Goal: Information Seeking & Learning: Learn about a topic

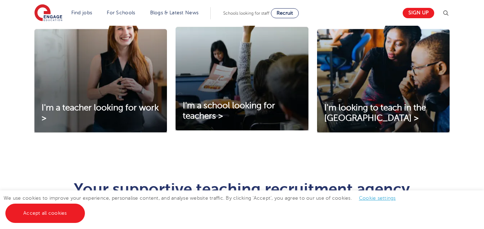
scroll to position [240, 0]
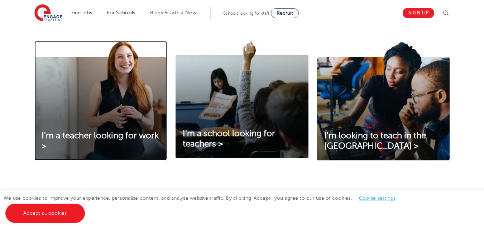
click at [132, 100] on img at bounding box center [100, 101] width 132 height 120
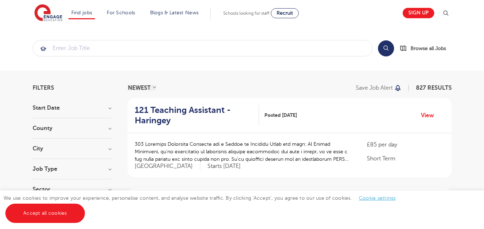
click at [105, 107] on h3 "Start Date" at bounding box center [72, 108] width 79 height 6
click at [43, 123] on label "September 121" at bounding box center [64, 122] width 42 height 9
click at [43, 123] on input "September 121" at bounding box center [45, 122] width 5 height 5
checkbox input "true"
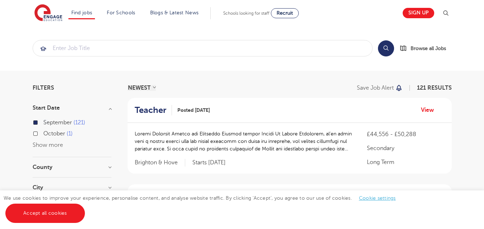
click at [105, 166] on h3 "County" at bounding box center [72, 168] width 79 height 6
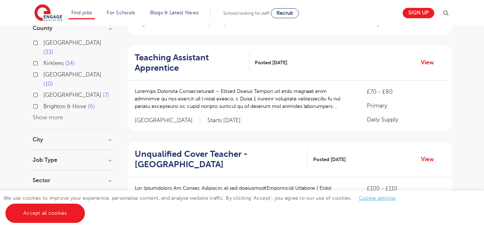
scroll to position [133, 0]
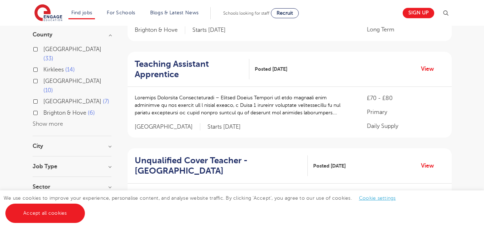
click at [44, 121] on button "Show more" at bounding box center [48, 124] width 30 height 6
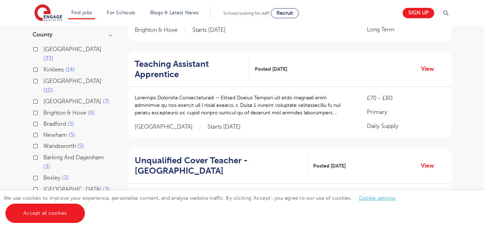
click at [111, 36] on h3 "County" at bounding box center [72, 35] width 79 height 6
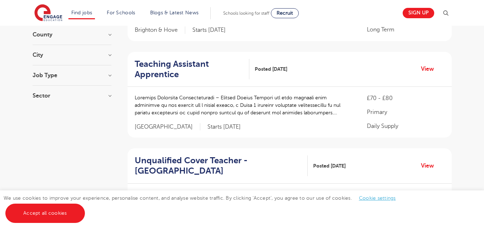
click at [66, 35] on h3 "County" at bounding box center [72, 35] width 79 height 6
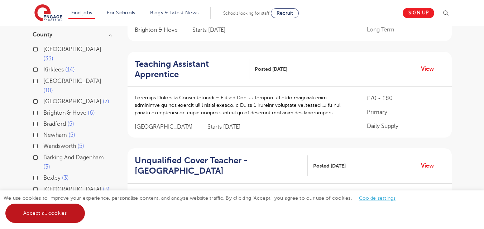
click at [62, 208] on link "Accept all cookies" at bounding box center [44, 213] width 79 height 19
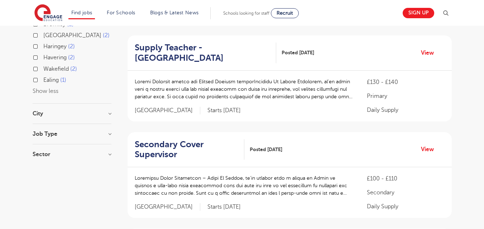
scroll to position [345, 0]
